Goal: Find specific page/section: Find specific page/section

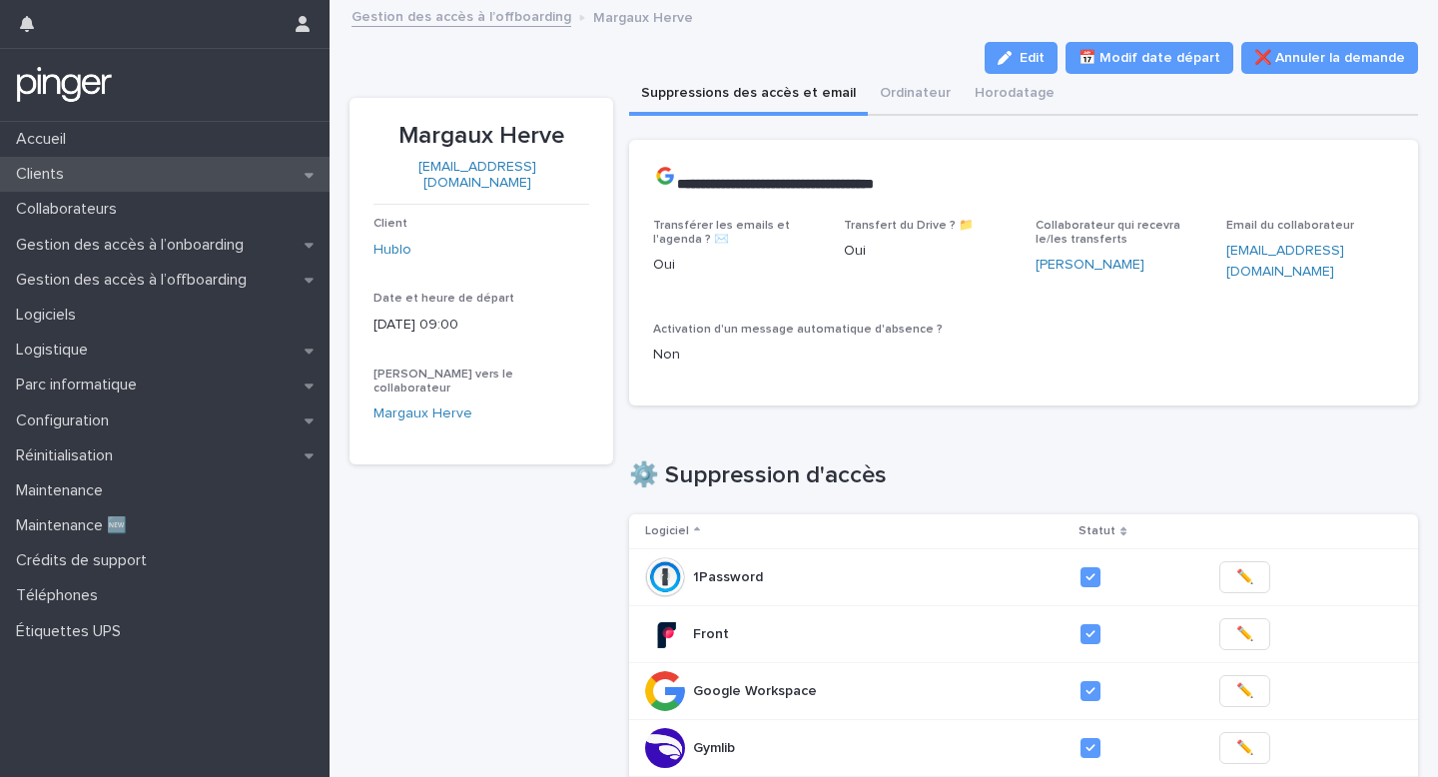
click at [82, 178] on div "Clients" at bounding box center [164, 174] width 329 height 35
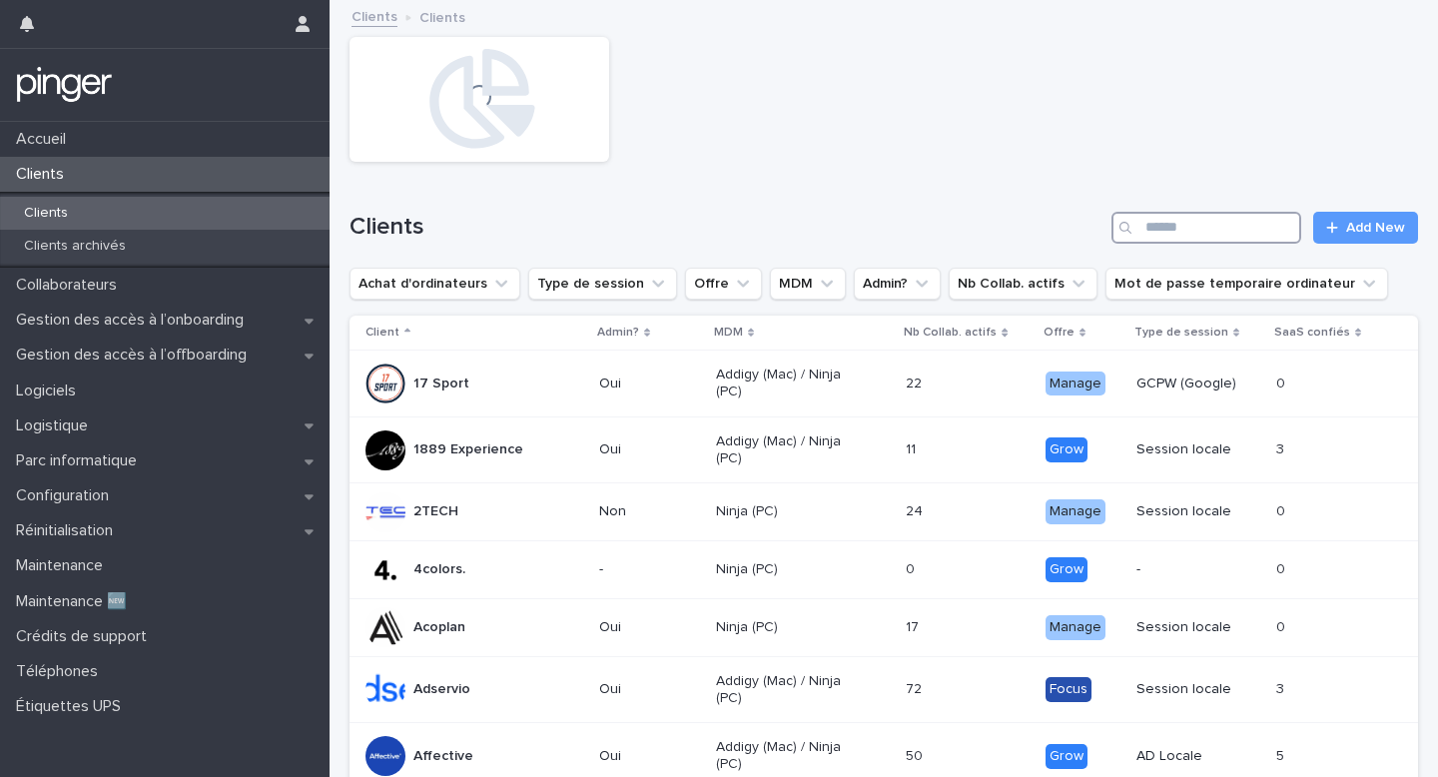
click at [1266, 223] on input "Search" at bounding box center [1206, 228] width 190 height 32
type input "*******"
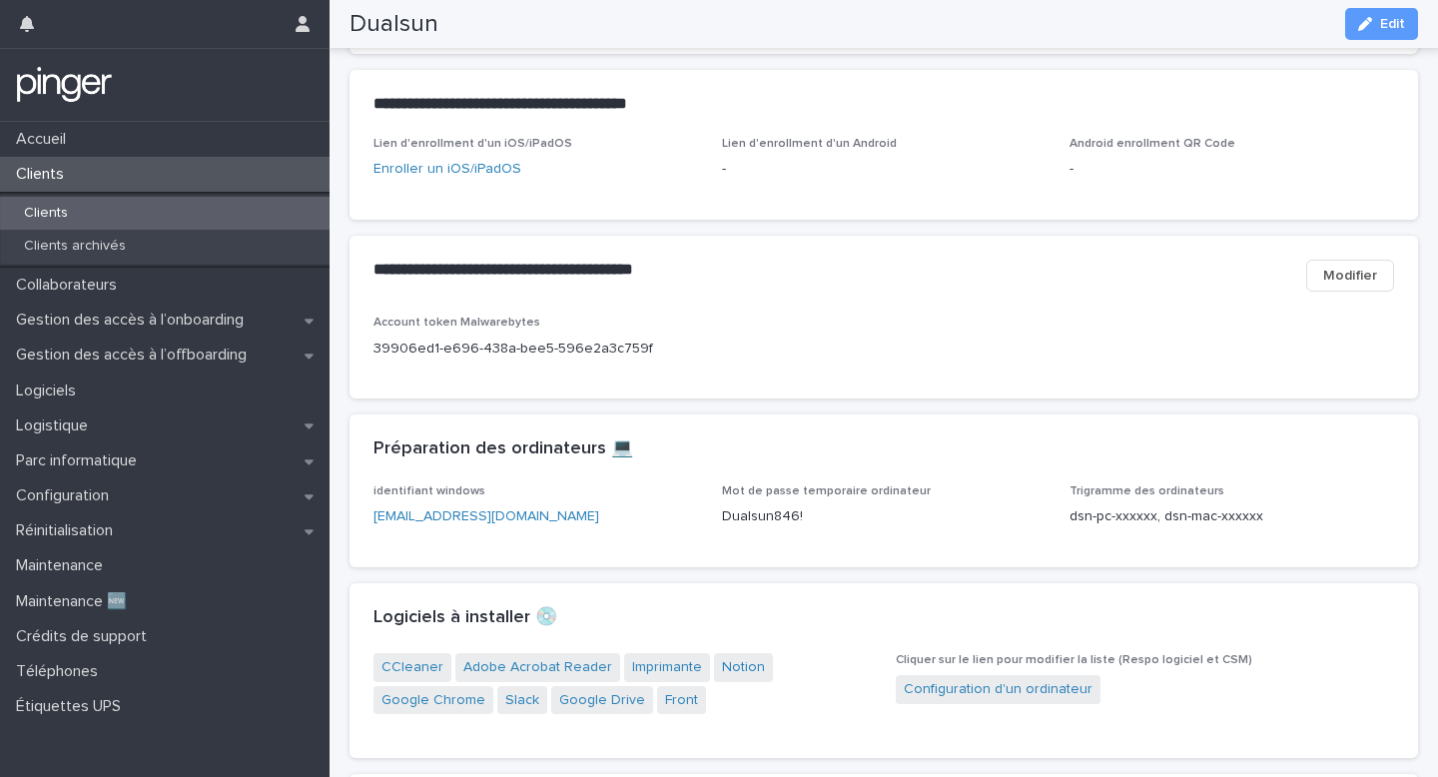
scroll to position [1390, 0]
